Goal: Information Seeking & Learning: Learn about a topic

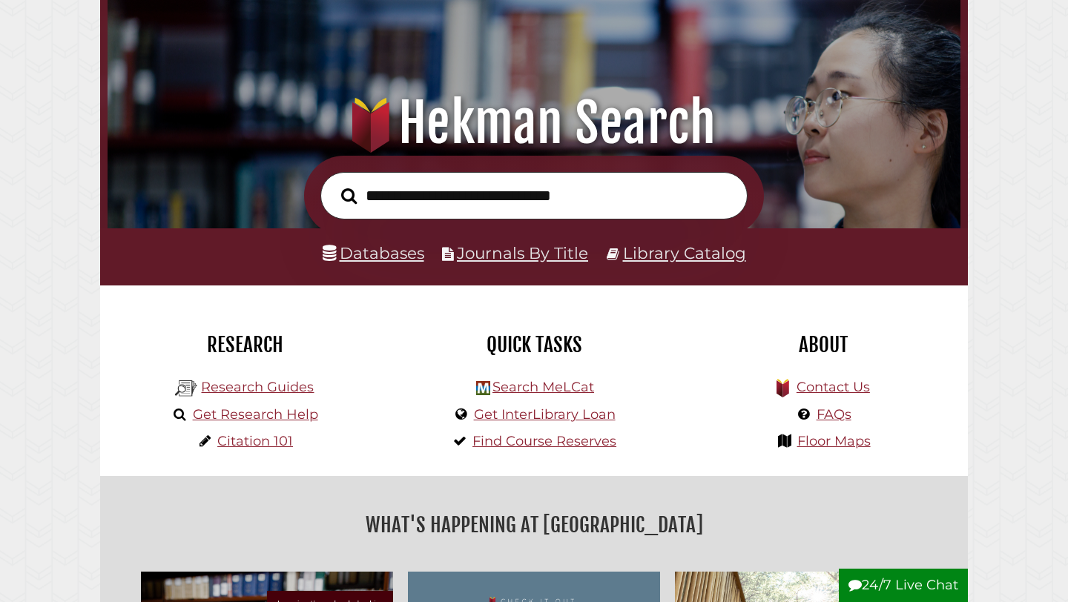
scroll to position [99, 0]
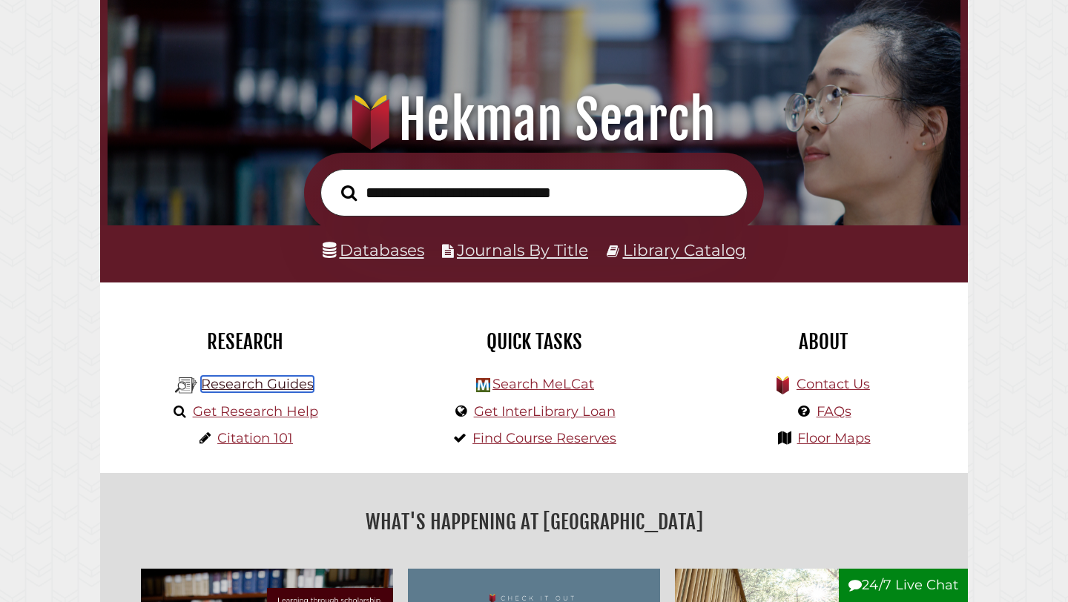
click at [273, 383] on link "Research Guides" at bounding box center [257, 384] width 113 height 16
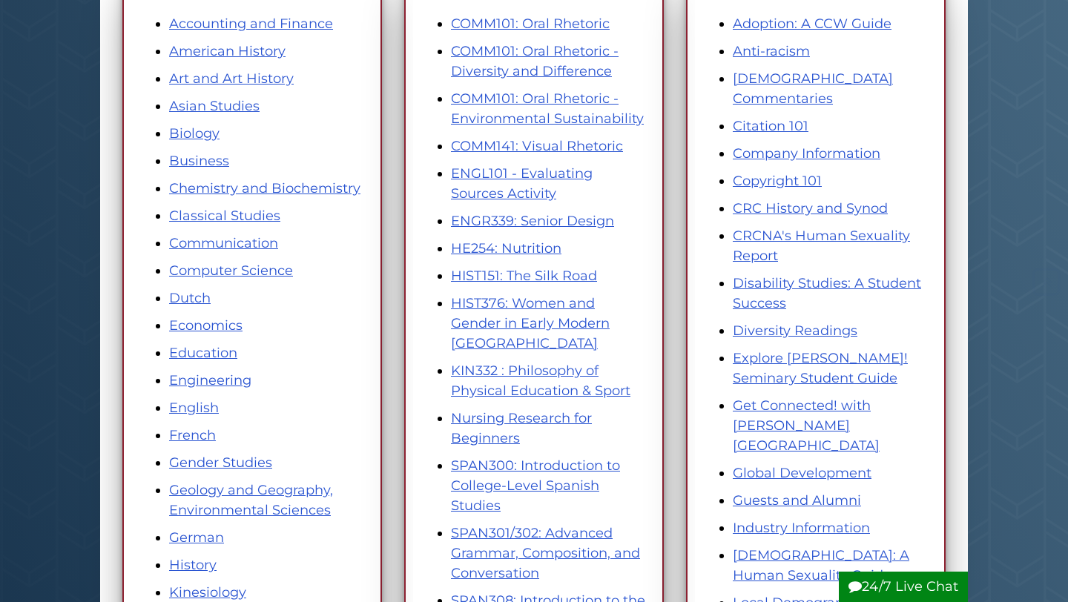
scroll to position [346, 0]
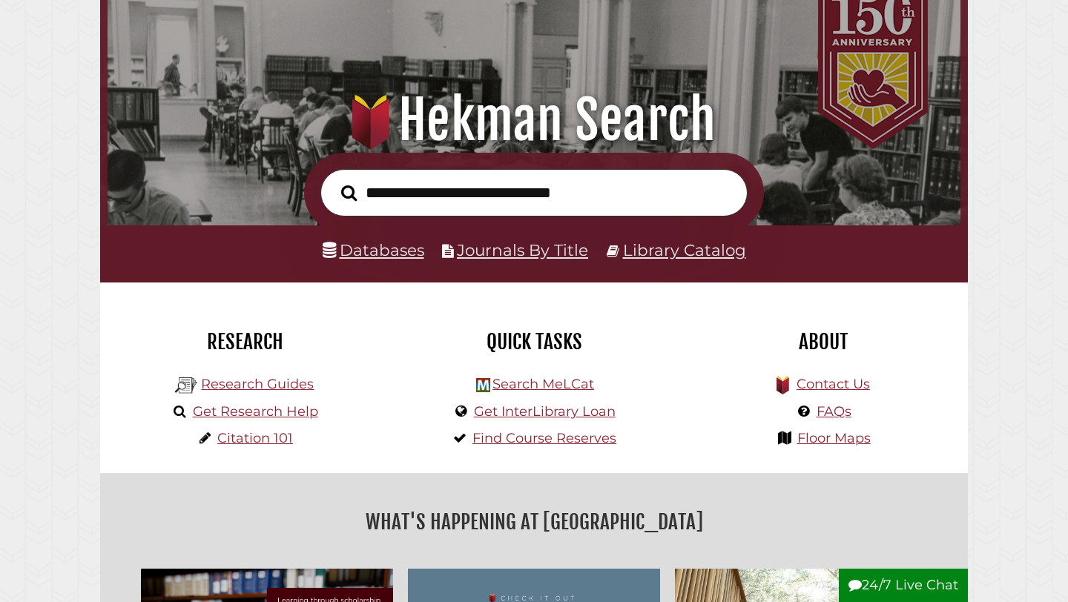
scroll to position [282, 846]
click at [381, 250] on link "Databases" at bounding box center [374, 249] width 102 height 19
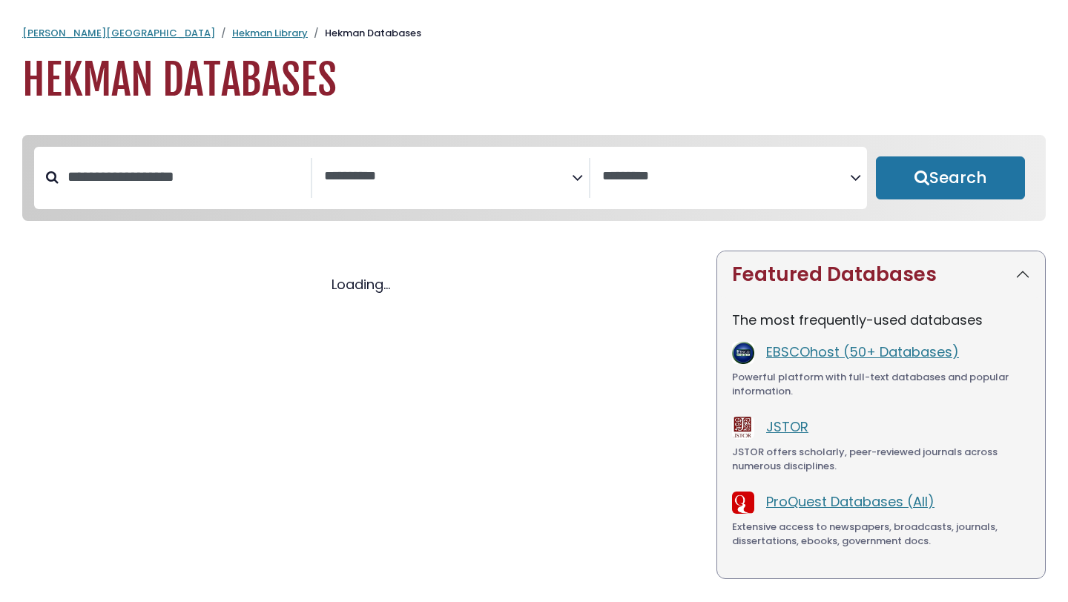
select select "Database Subject Filter"
select select "Database Vendors Filter"
select select "Database Subject Filter"
select select "Database Vendors Filter"
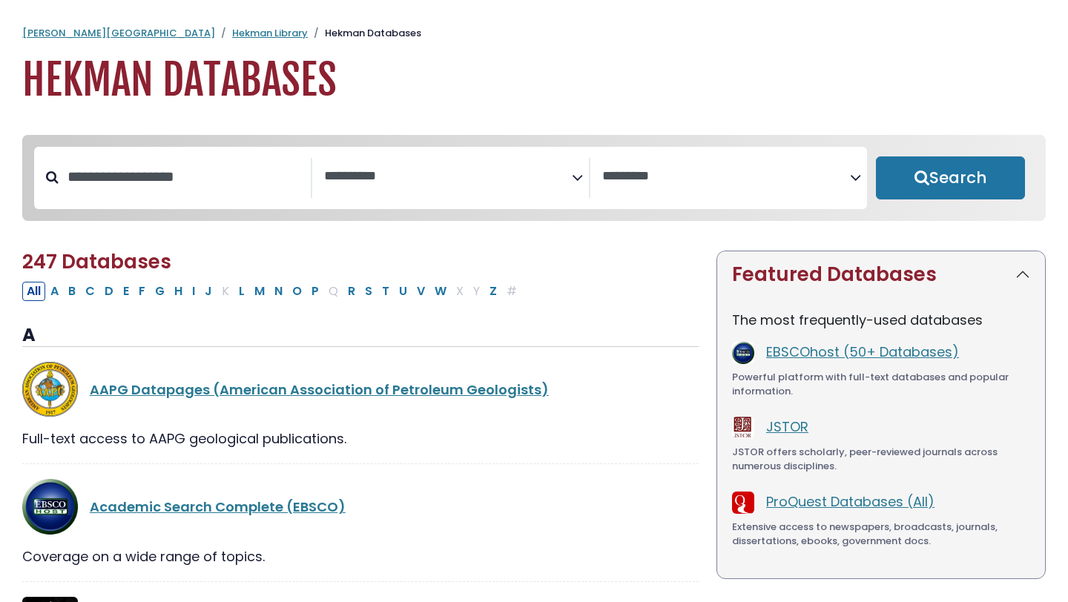
click at [476, 190] on span "Search filters" at bounding box center [448, 178] width 248 height 40
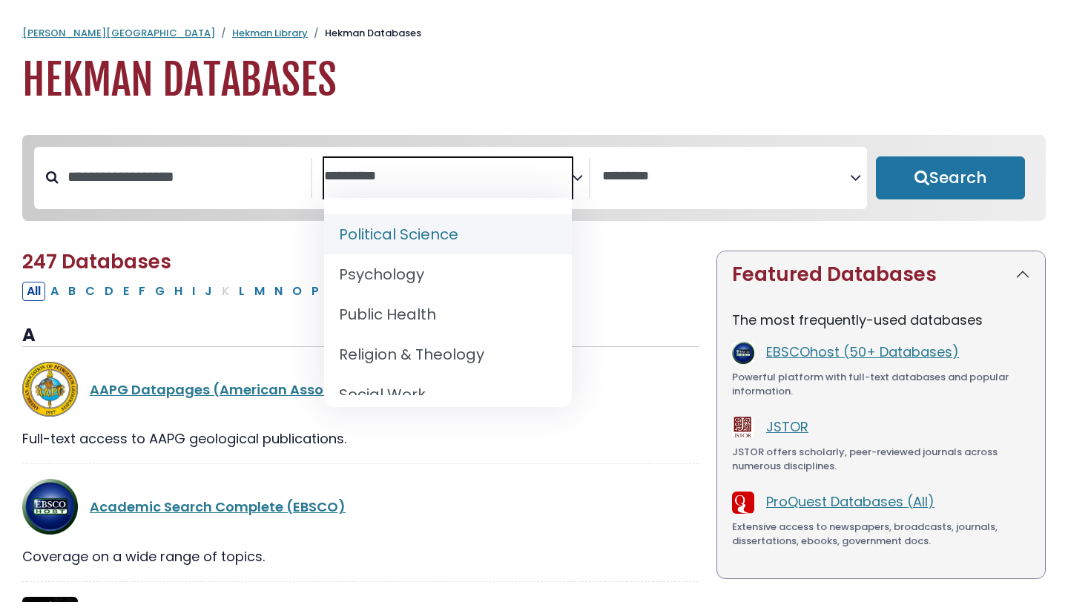
scroll to position [1317, 0]
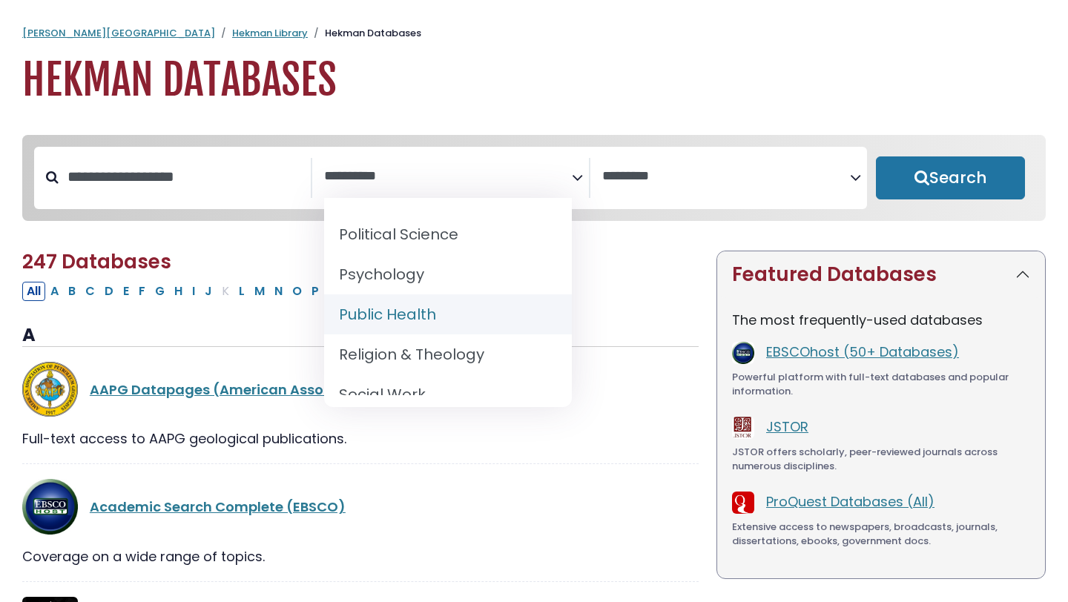
select select "*****"
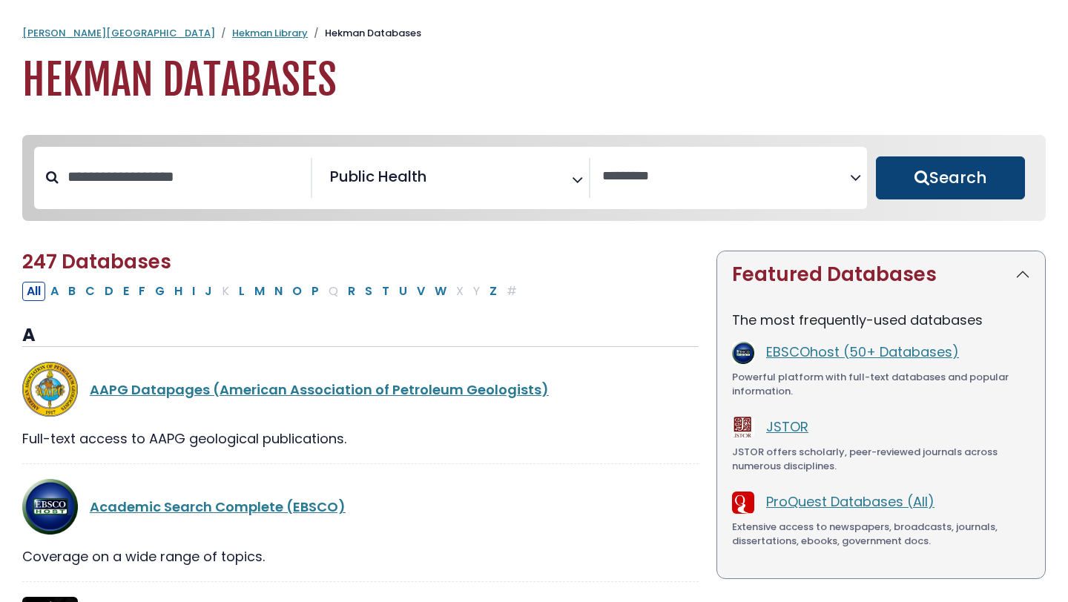
click at [958, 168] on button "Search" at bounding box center [950, 178] width 149 height 43
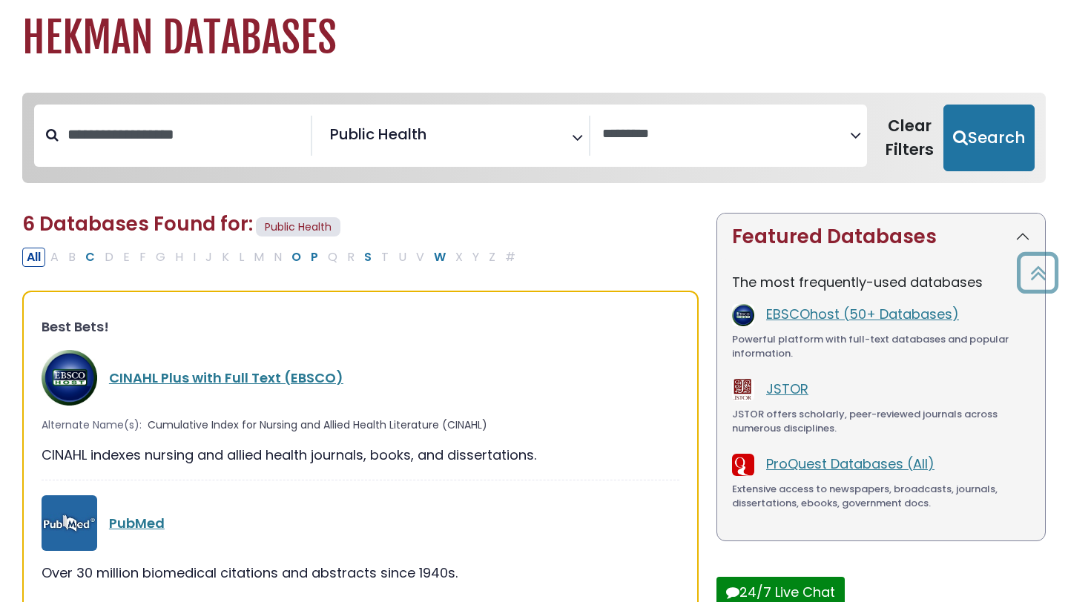
scroll to position [40, 0]
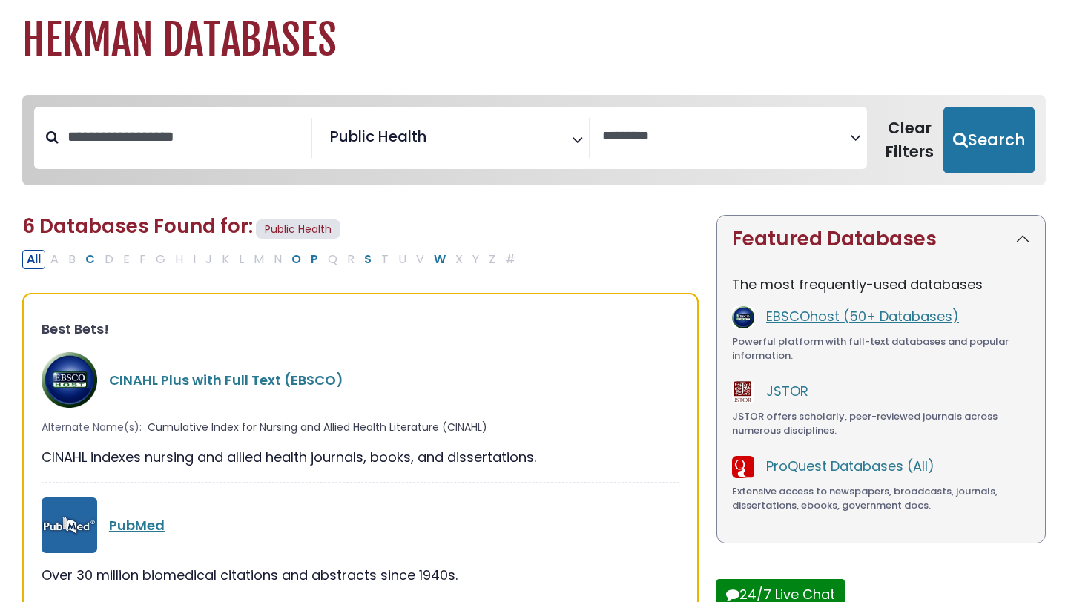
click at [535, 123] on span "× Public Health" at bounding box center [448, 138] width 248 height 40
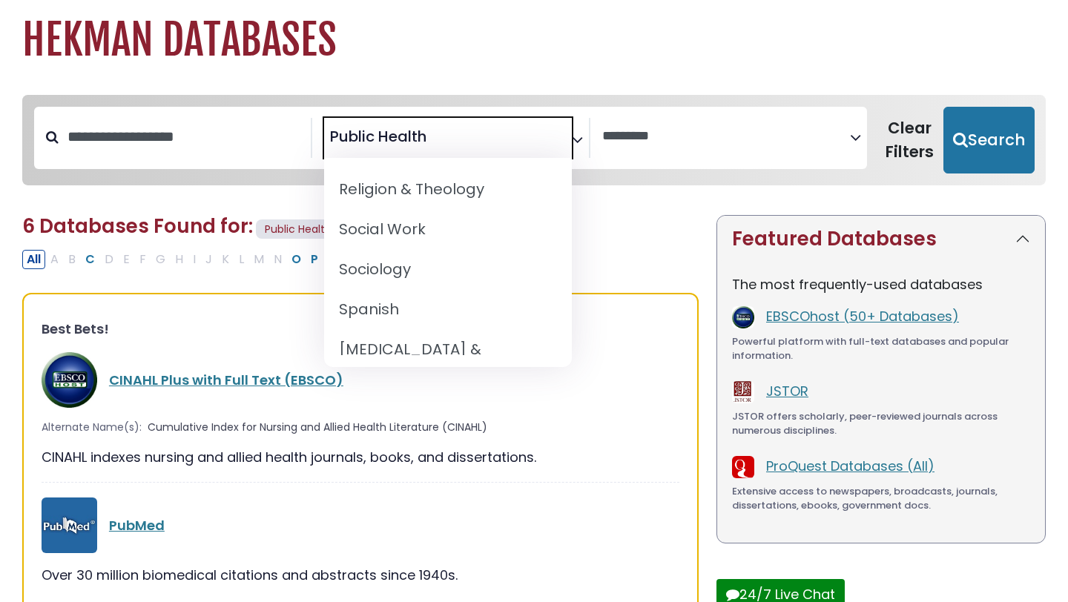
scroll to position [1441, 0]
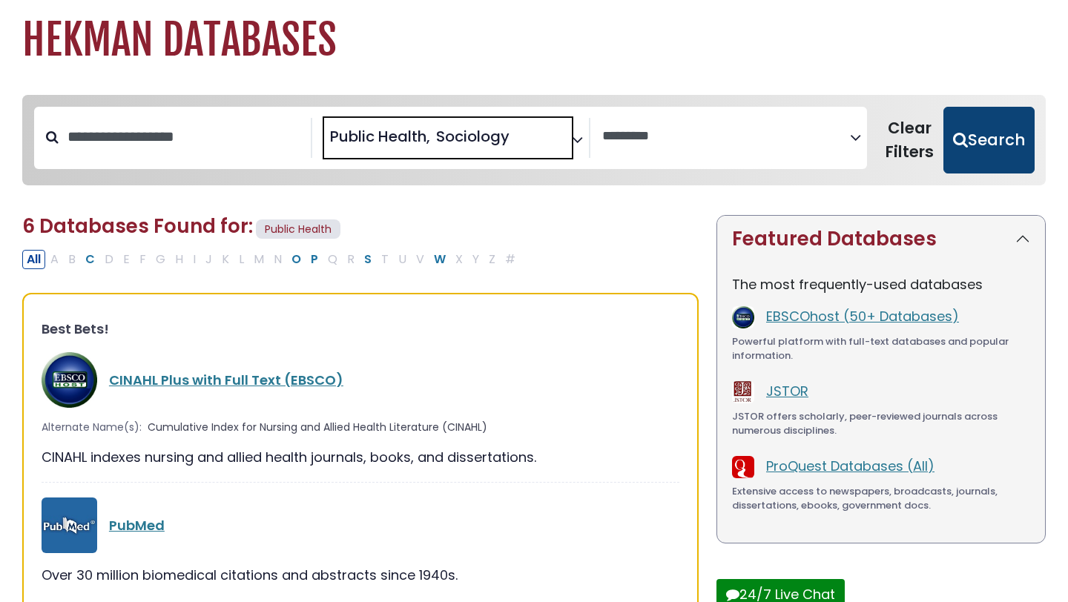
click at [965, 131] on button "Search" at bounding box center [989, 140] width 91 height 67
select select "Database Vendors Filter"
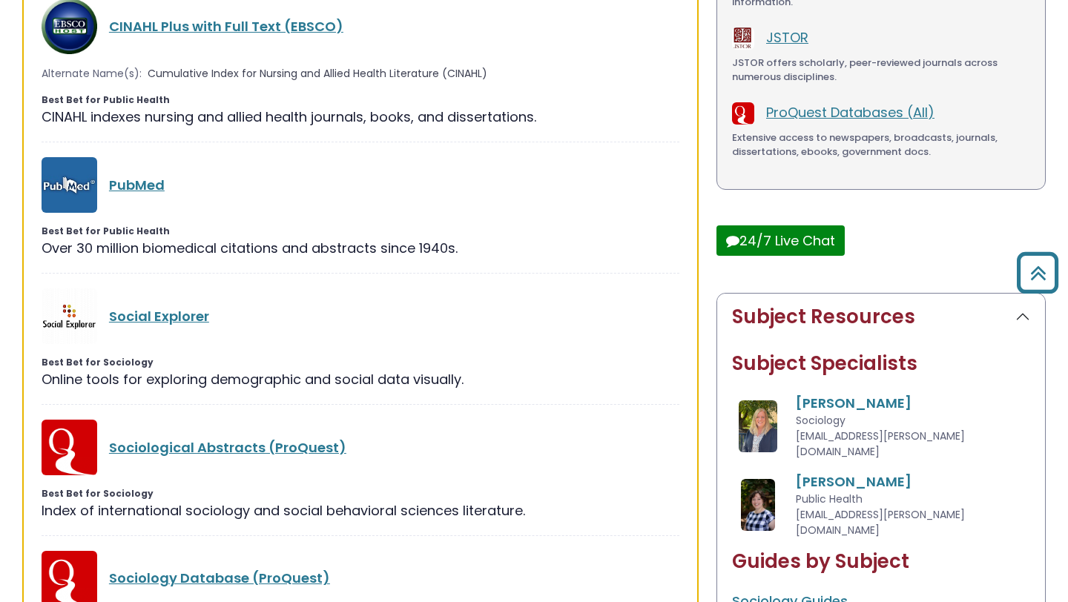
scroll to position [352, 0]
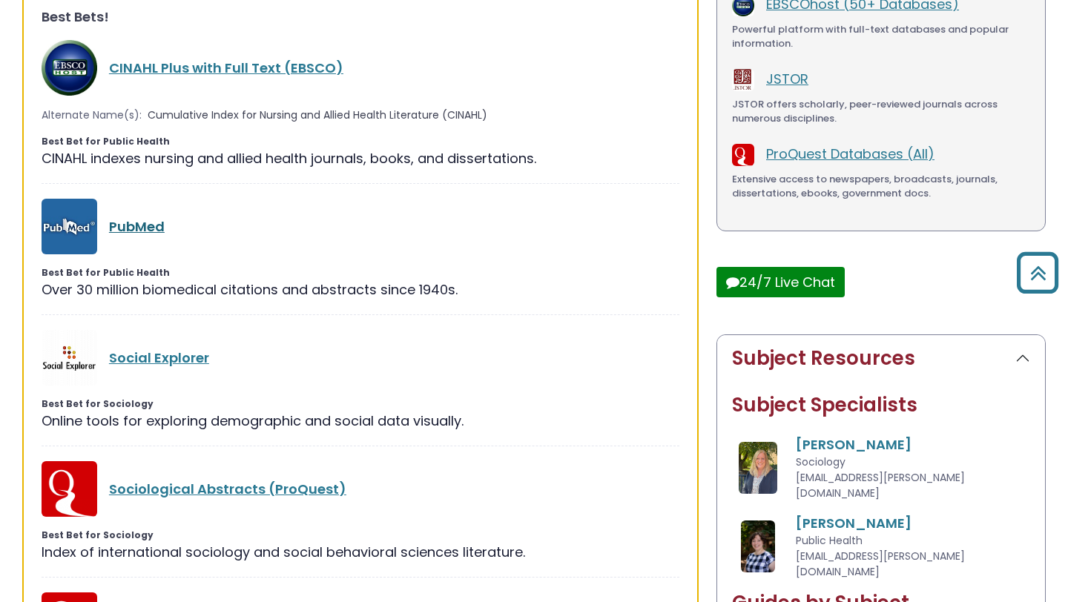
click at [144, 221] on link "PubMed" at bounding box center [137, 226] width 56 height 19
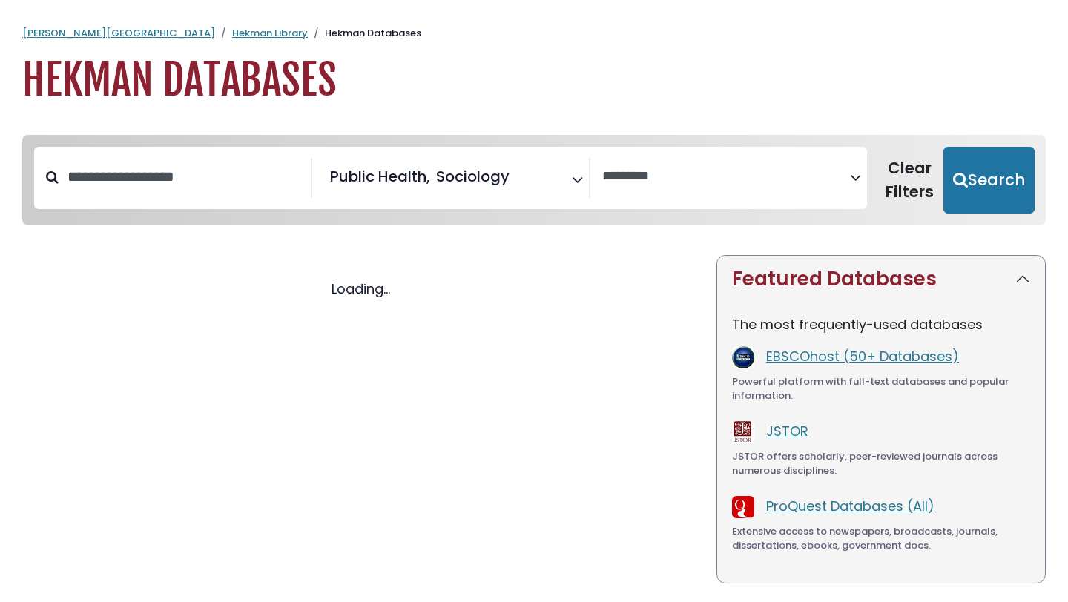
select select "Database Vendors Filter"
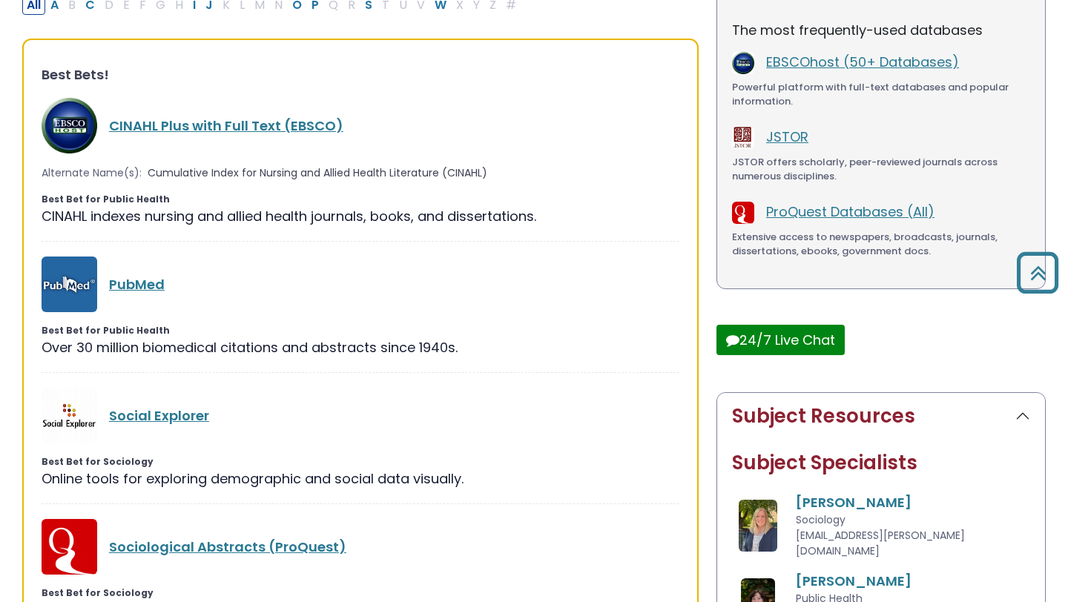
scroll to position [283, 0]
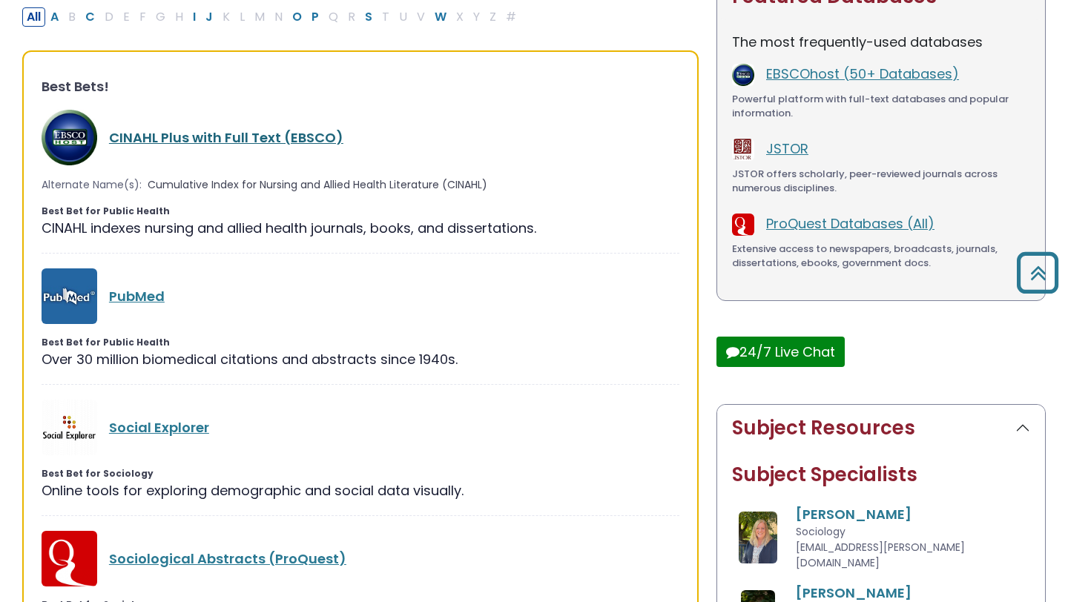
click at [297, 136] on link "CINAHL Plus with Full Text (EBSCO)" at bounding box center [226, 137] width 234 height 19
click at [297, 137] on link "CINAHL Plus with Full Text (EBSCO)" at bounding box center [226, 137] width 234 height 19
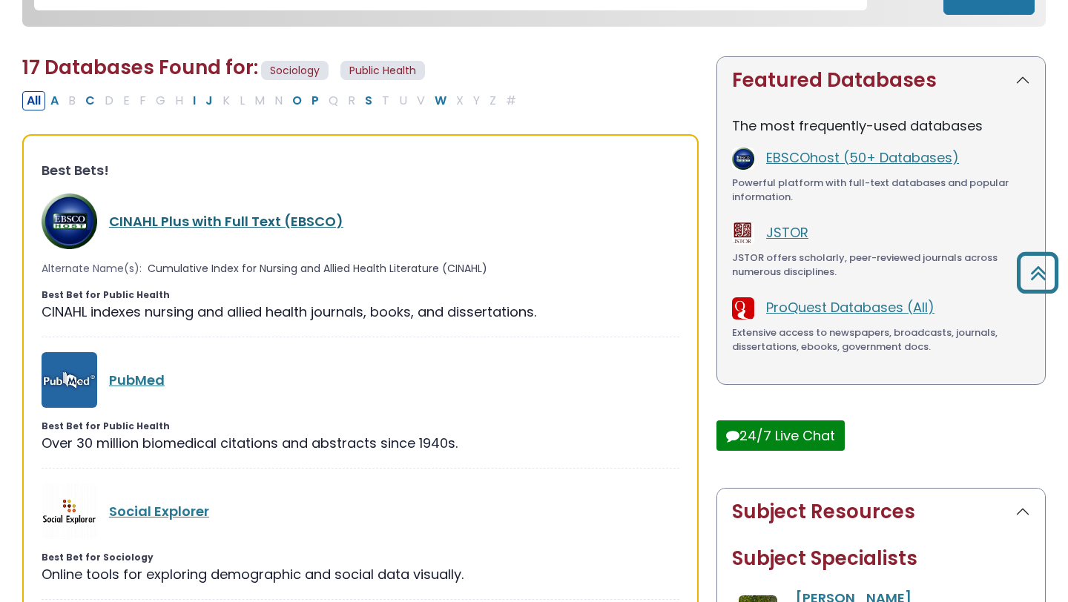
scroll to position [197, 0]
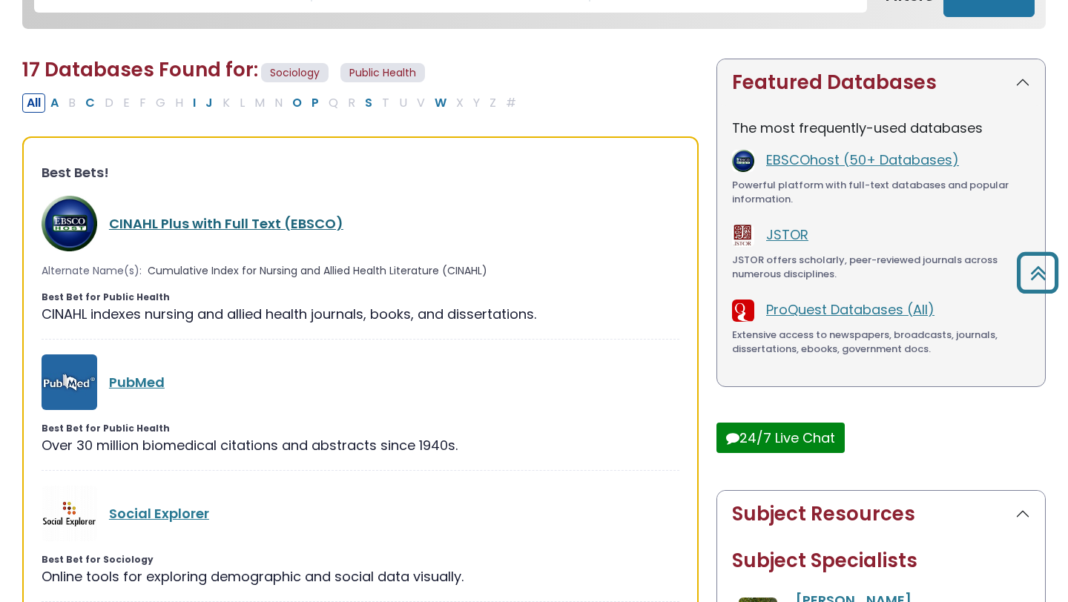
click at [277, 220] on link "CINAHL Plus with Full Text (EBSCO)" at bounding box center [226, 223] width 234 height 19
click at [48, 207] on img at bounding box center [70, 224] width 56 height 56
click at [65, 242] on img at bounding box center [70, 224] width 56 height 56
